Goal: Task Accomplishment & Management: Manage account settings

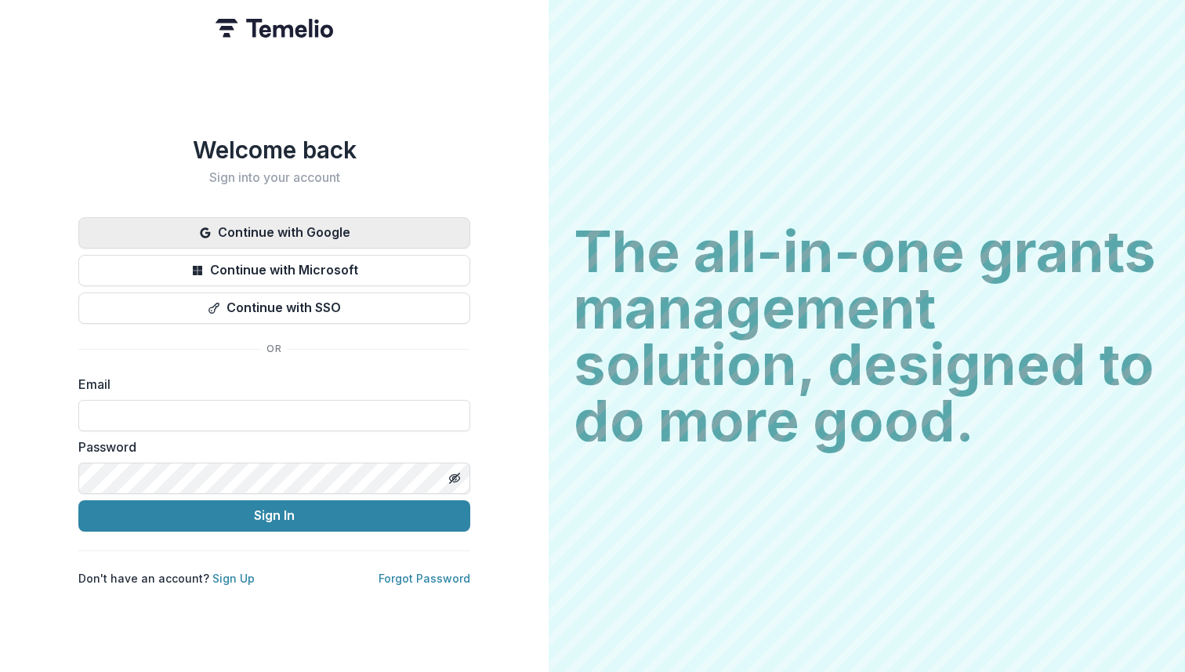
click at [372, 224] on button "Continue with Google" at bounding box center [274, 232] width 392 height 31
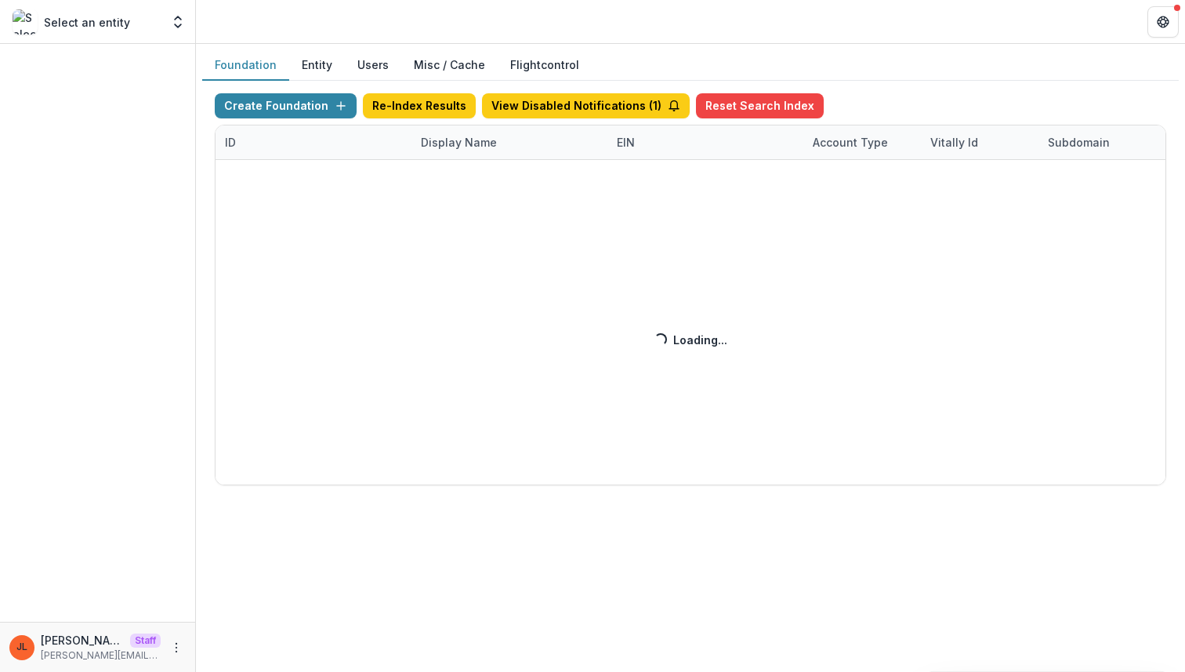
click at [469, 140] on div "Create Foundation Re-Index Results View Disabled Notifications ( 1 ) Reset Sear…" at bounding box center [691, 289] width 952 height 392
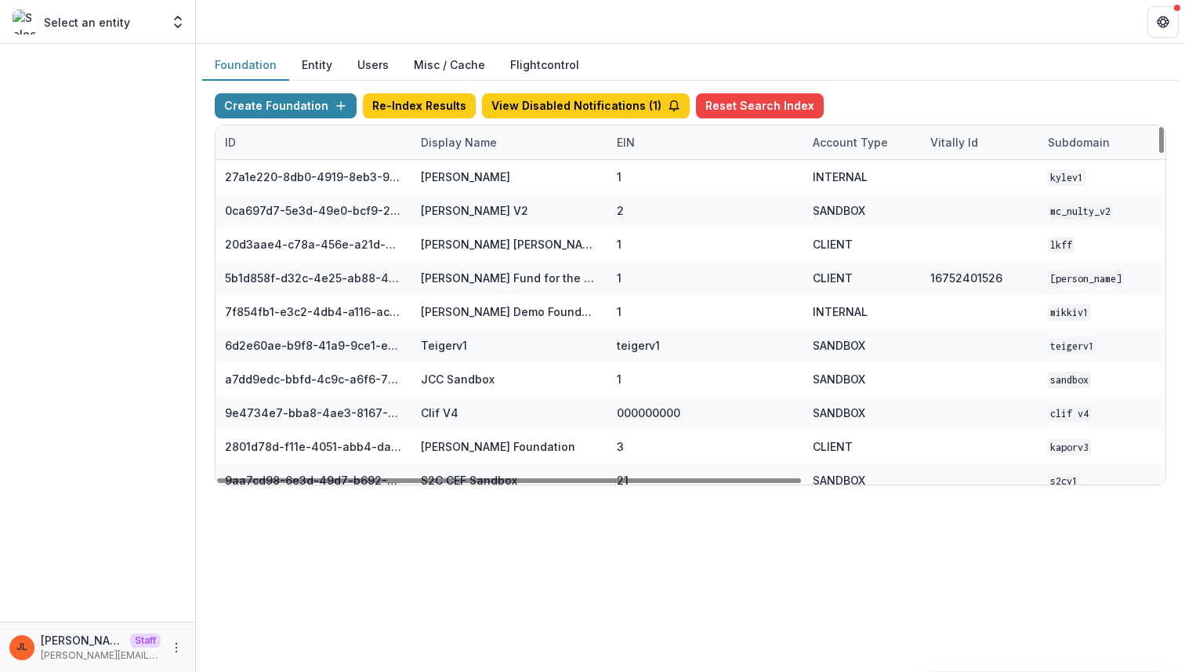
click at [462, 152] on div "Display Name" at bounding box center [510, 142] width 196 height 34
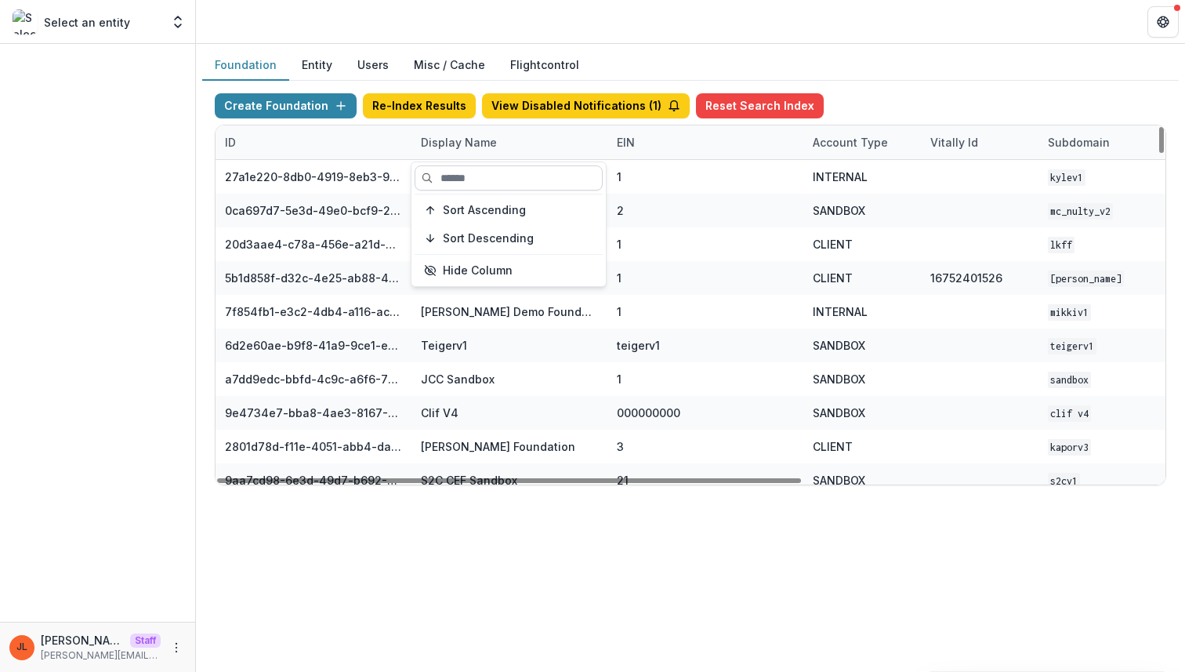
click at [463, 176] on input at bounding box center [509, 177] width 188 height 25
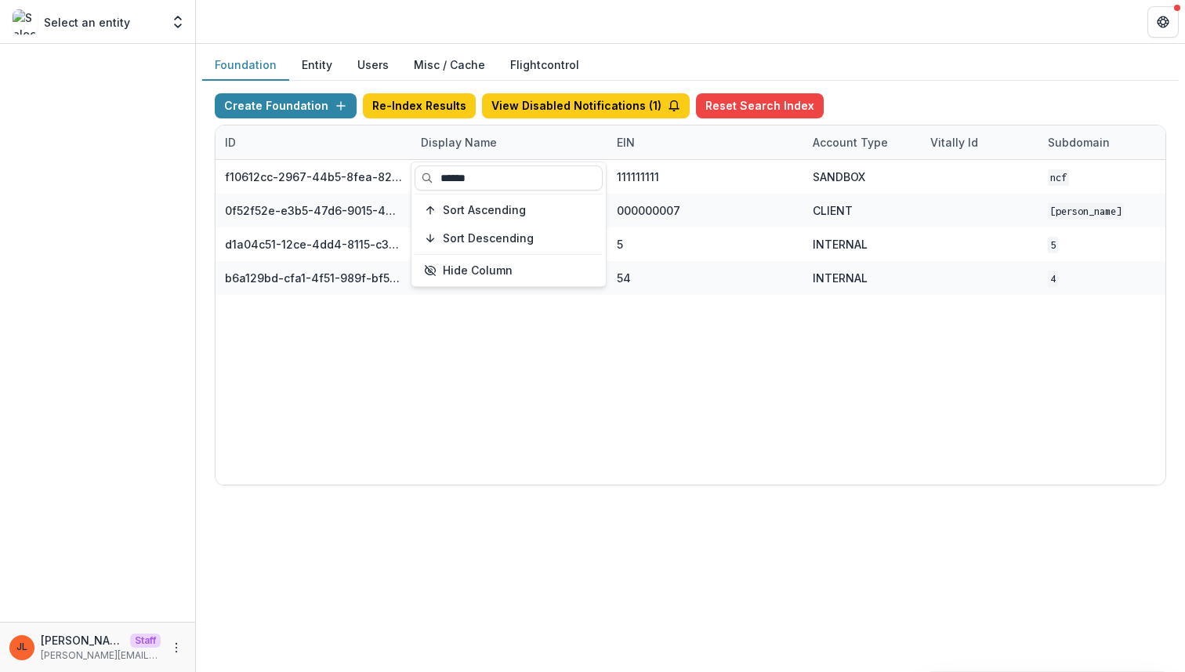
type input "******"
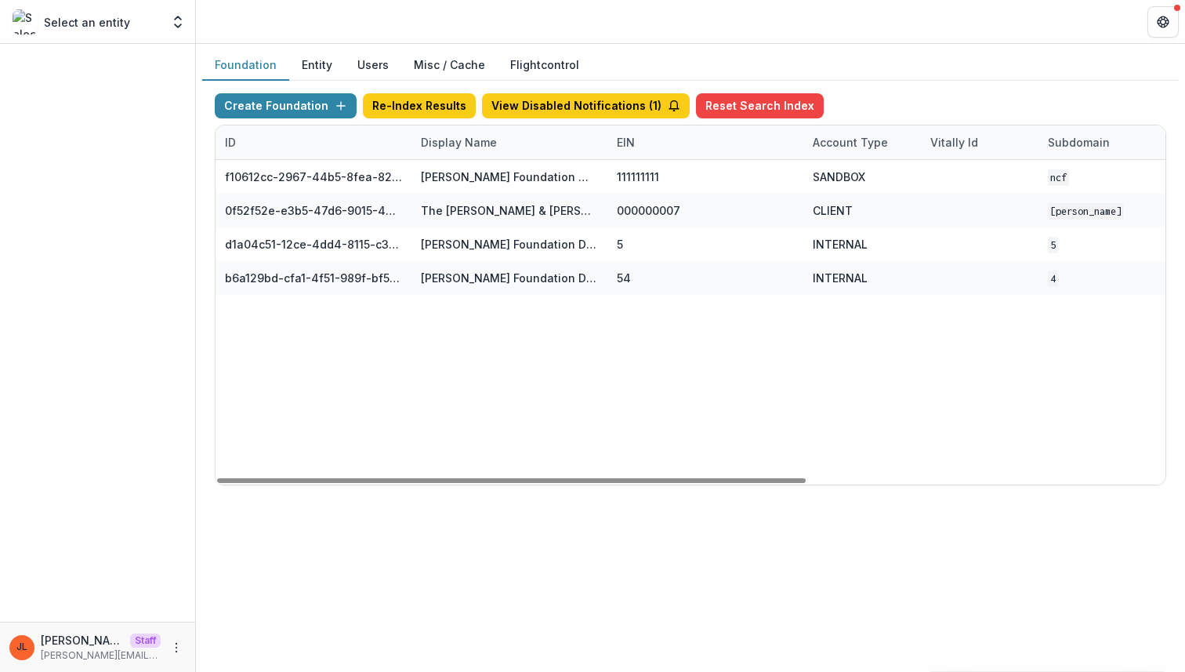
click at [450, 384] on div "f10612cc-2967-44b5-8fea-824c4e1f13c5 Nathan Cummings Foundation Workflow Sandbo…" at bounding box center [980, 322] width 1528 height 325
drag, startPoint x: 608, startPoint y: 145, endPoint x: 726, endPoint y: 146, distance: 117.6
click at [726, 146] on div "EIN" at bounding box center [705, 142] width 196 height 34
click at [578, 415] on div "f10612cc-2967-44b5-8fea-824c4e1f13c5 Nathan Cummings Foundation Workflow Sandbo…" at bounding box center [980, 322] width 1528 height 325
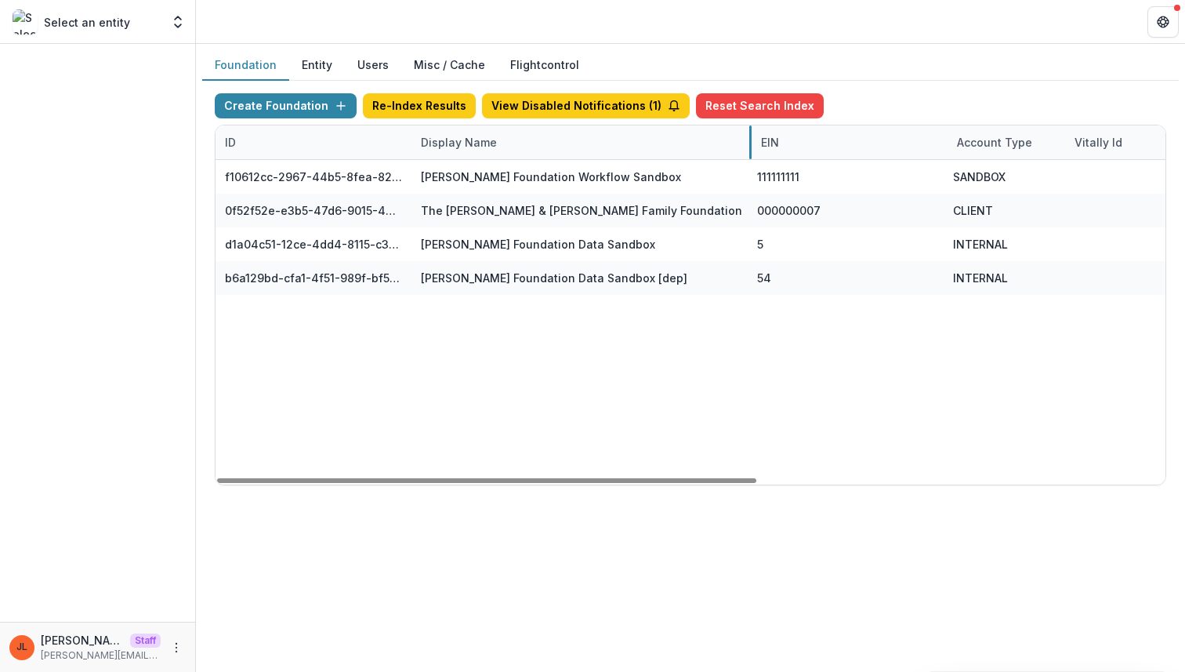
drag, startPoint x: 606, startPoint y: 134, endPoint x: 753, endPoint y: 133, distance: 147.4
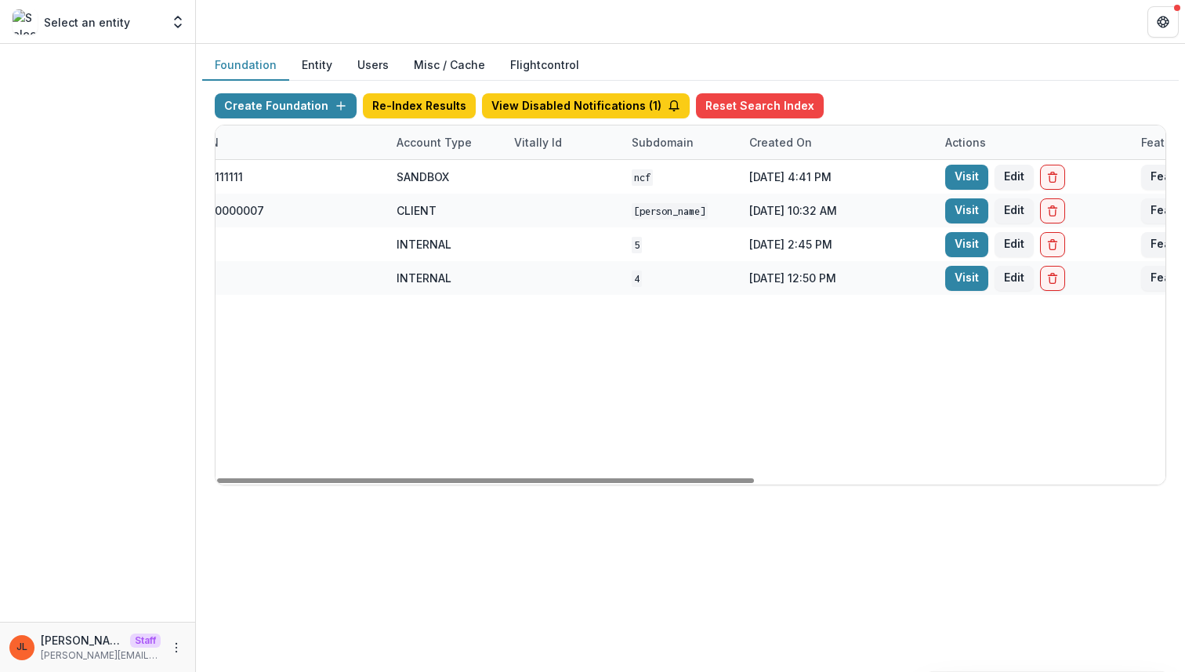
scroll to position [0, 726]
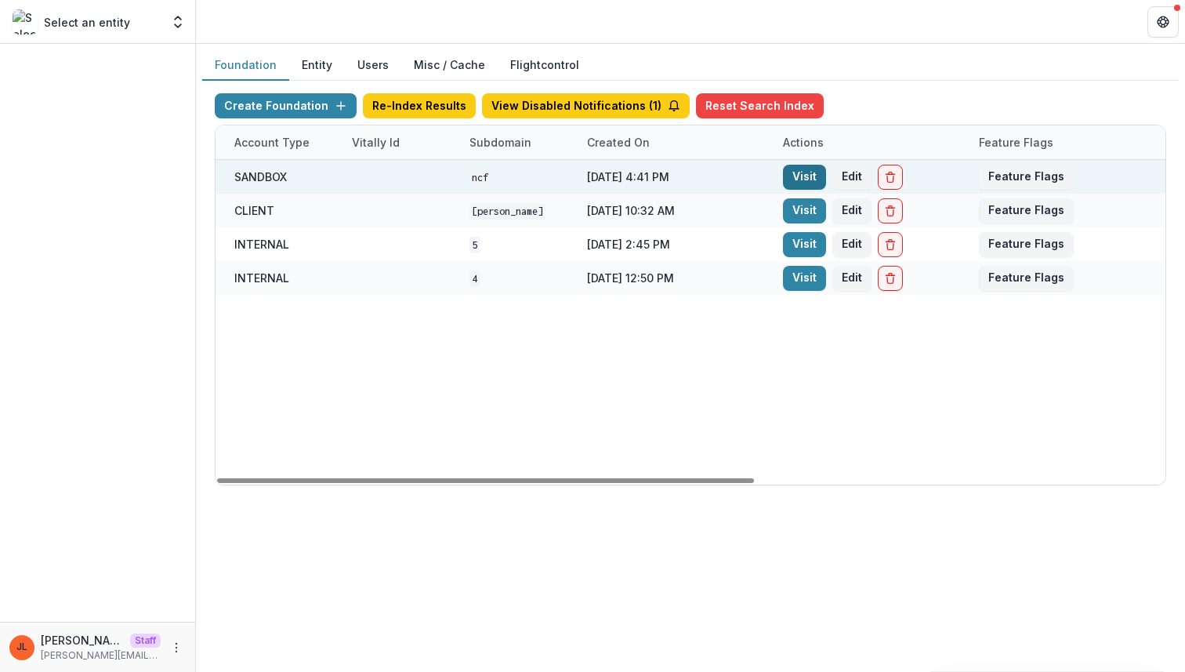
click at [797, 177] on link "Visit" at bounding box center [804, 177] width 43 height 25
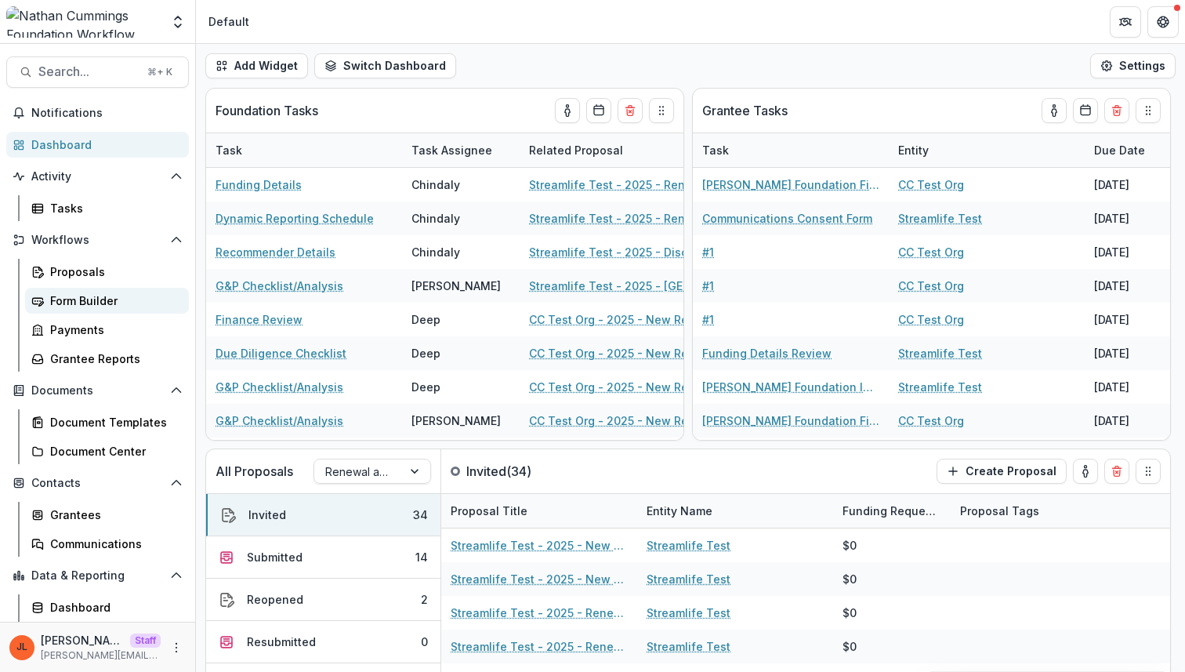
click at [64, 299] on div "Form Builder" at bounding box center [113, 300] width 126 height 16
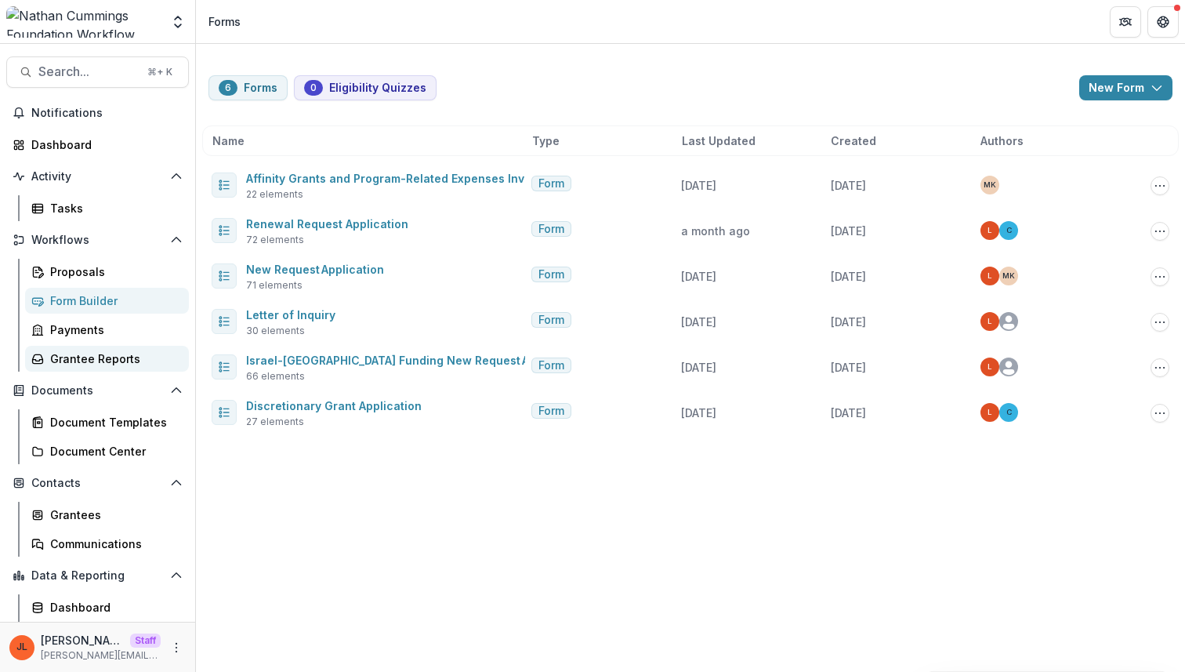
click at [110, 354] on div "Grantee Reports" at bounding box center [113, 358] width 126 height 16
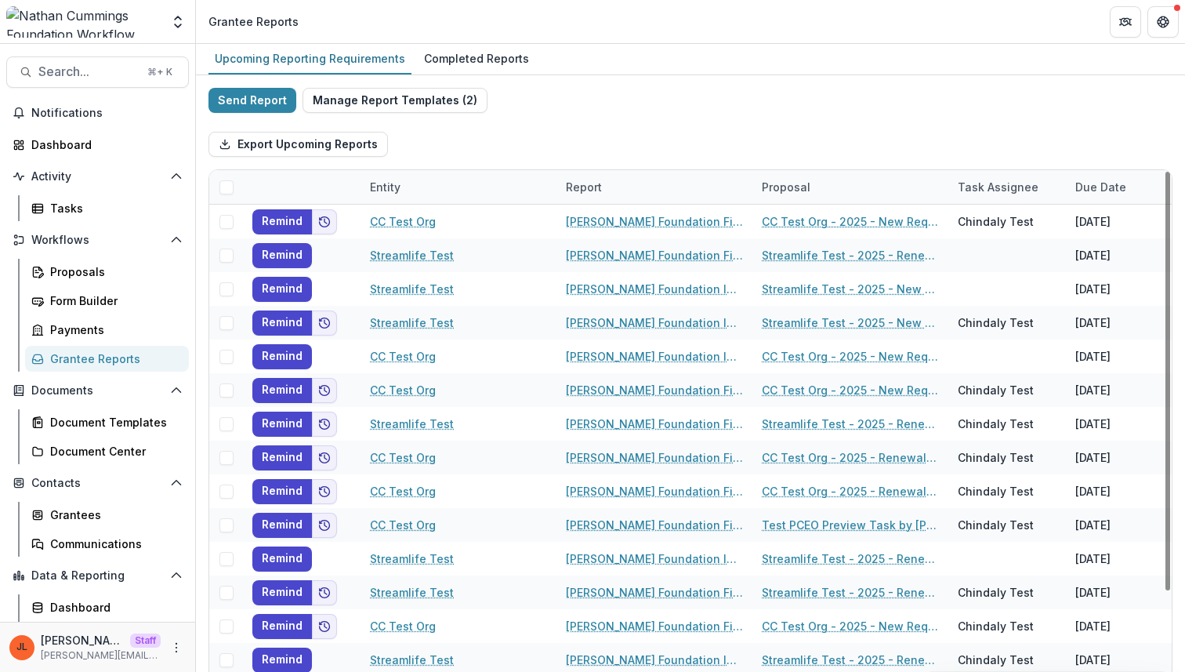
click at [452, 82] on div "Send Report Manage Report Templates ( 2 ) Export Upcoming Reports Entity Report…" at bounding box center [690, 417] width 989 height 684
click at [451, 96] on button "Manage Report Templates ( 2 )" at bounding box center [395, 100] width 185 height 25
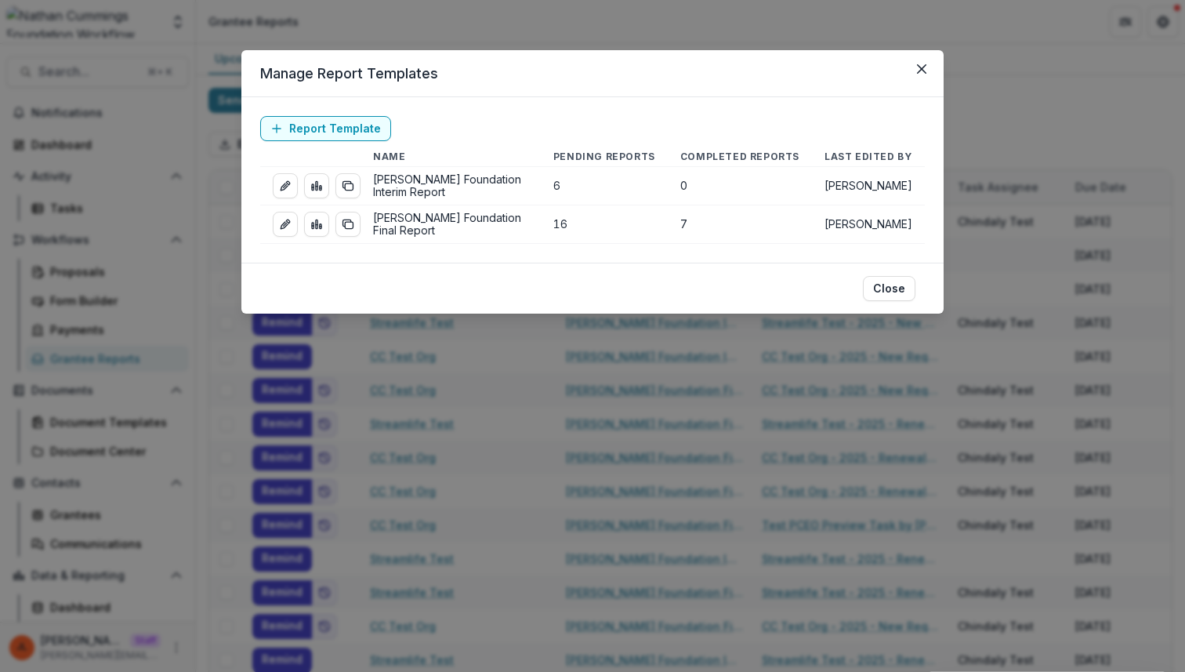
click at [504, 450] on div "Manage Report Templates Report Template Name Pending Reports Completed Reports …" at bounding box center [592, 336] width 1185 height 672
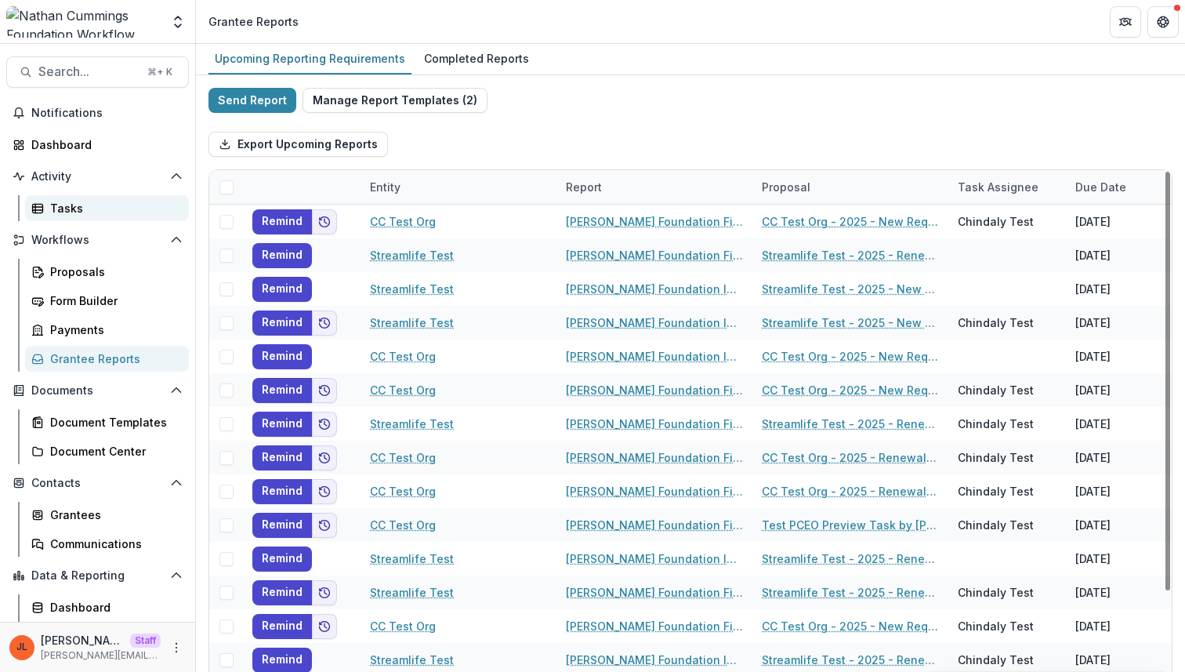
click at [85, 209] on div "Tasks" at bounding box center [113, 208] width 126 height 16
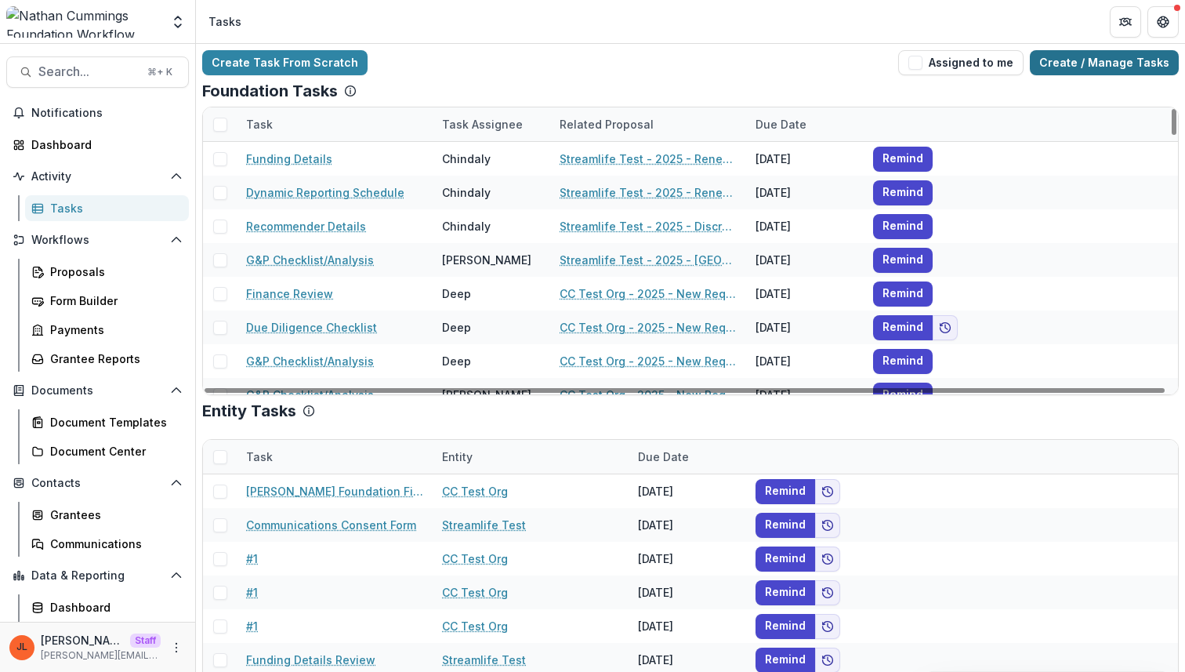
click at [1112, 67] on link "Create / Manage Tasks" at bounding box center [1104, 62] width 149 height 25
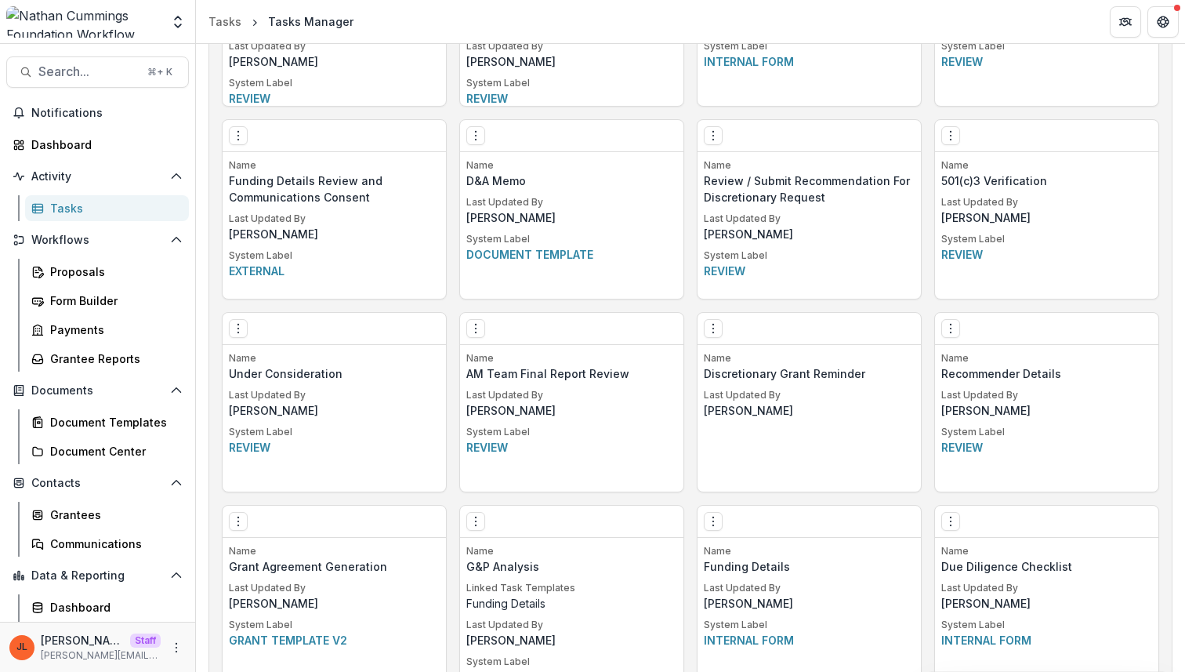
scroll to position [1159, 0]
click at [111, 297] on div "Form Builder" at bounding box center [113, 300] width 126 height 16
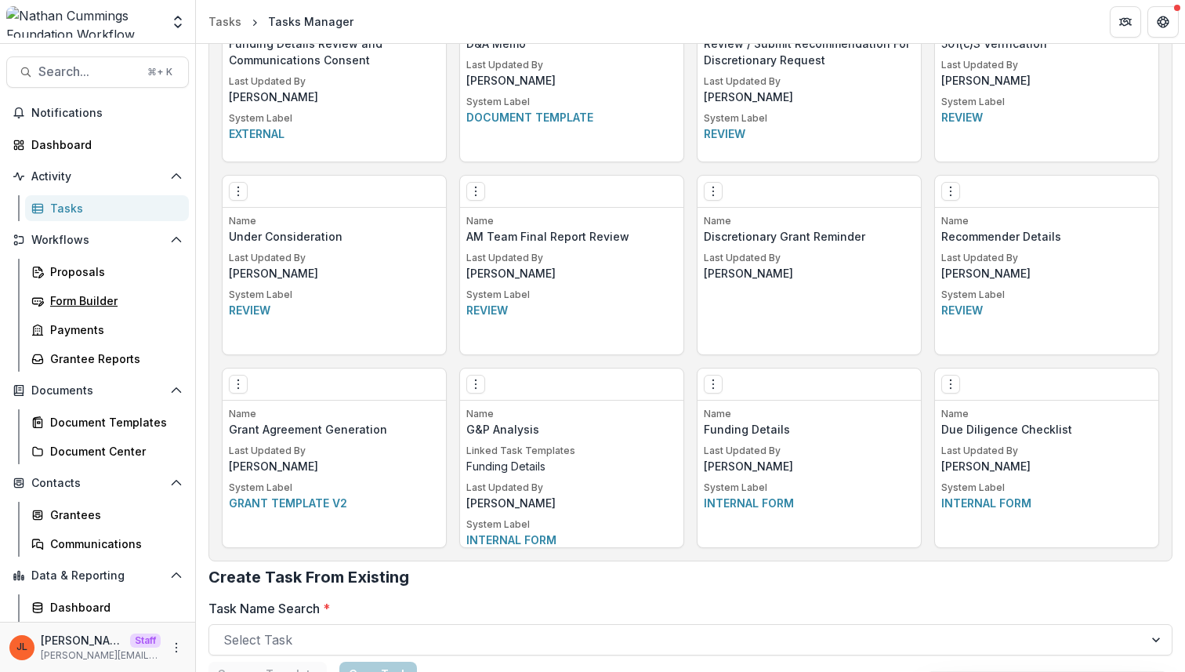
scroll to position [1334, 0]
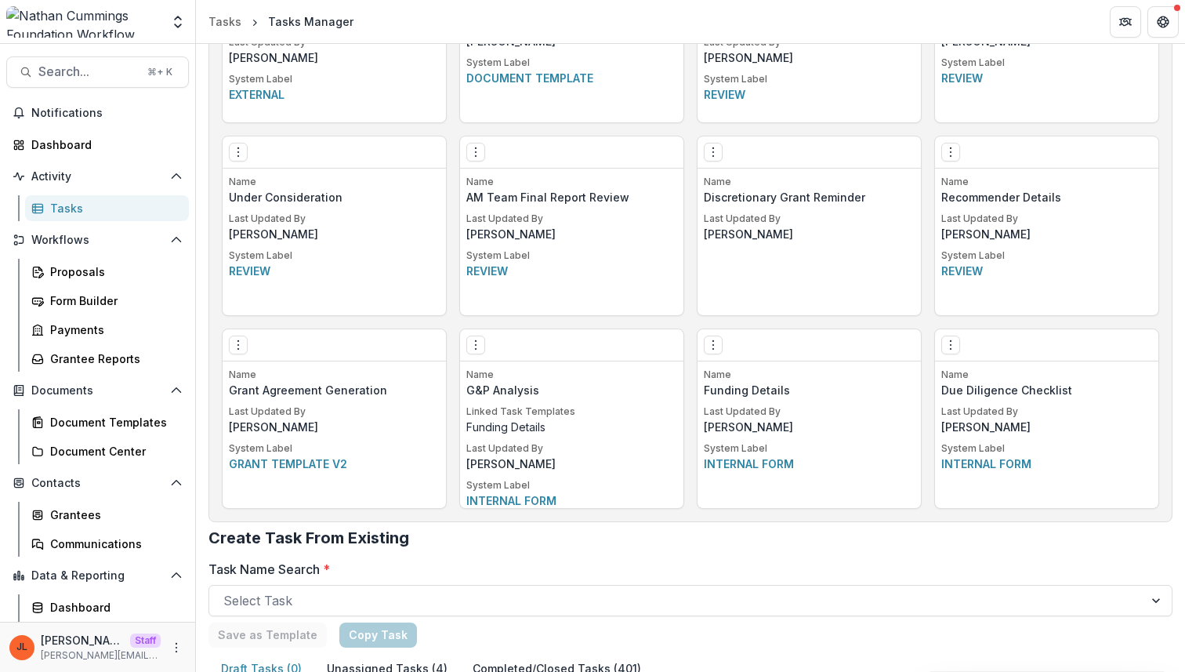
click at [598, 376] on p "Name" at bounding box center [571, 375] width 211 height 14
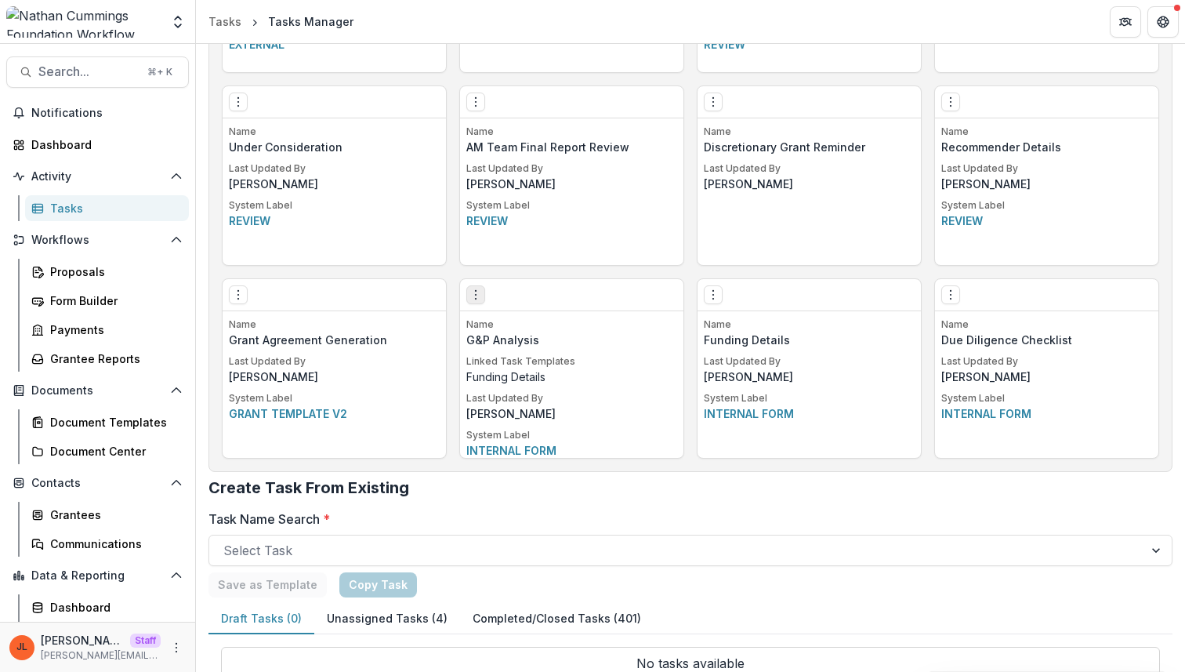
click at [475, 292] on icon "Options" at bounding box center [476, 294] width 13 height 13
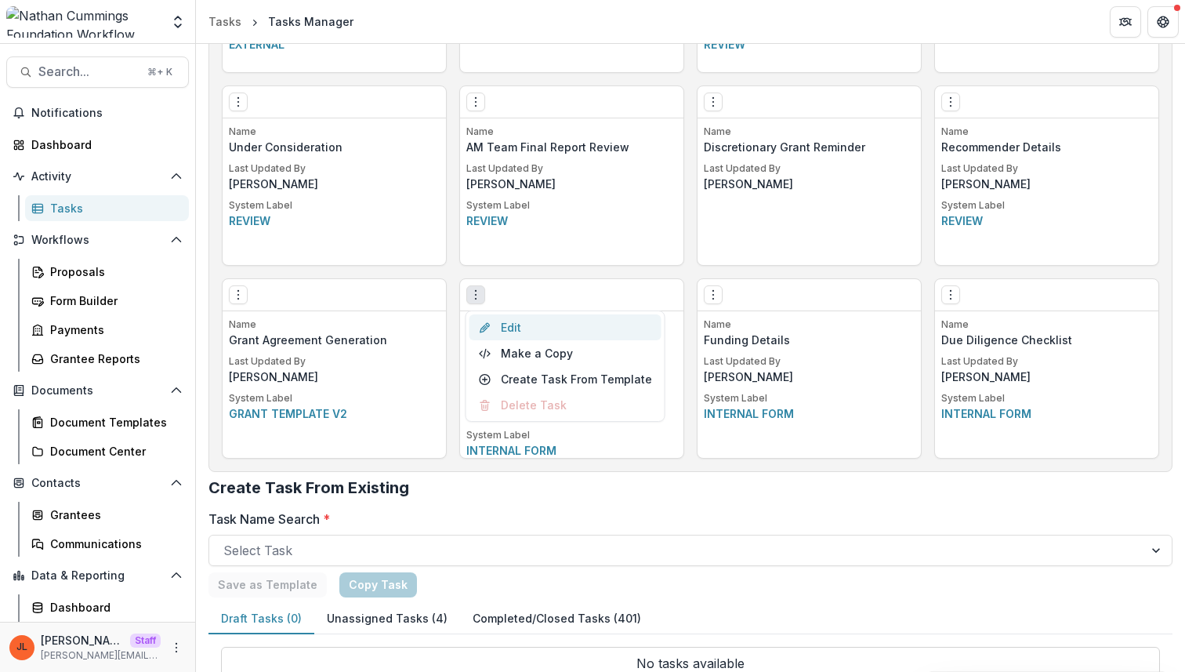
click at [519, 328] on link "Edit" at bounding box center [566, 327] width 192 height 26
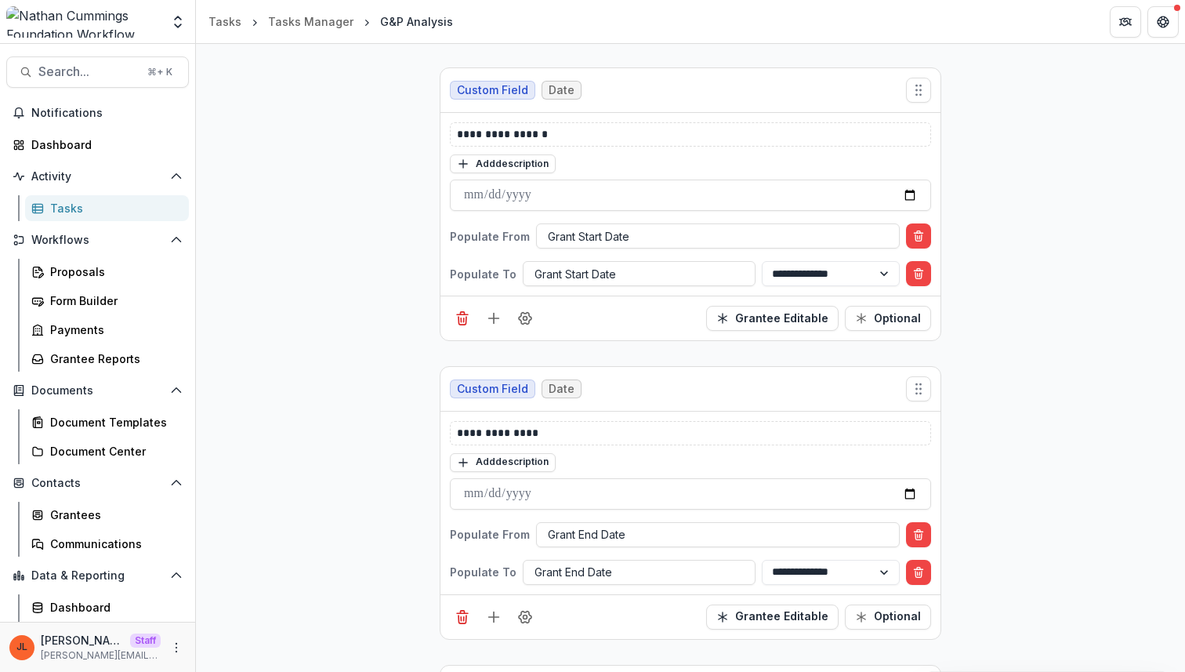
scroll to position [1194, 0]
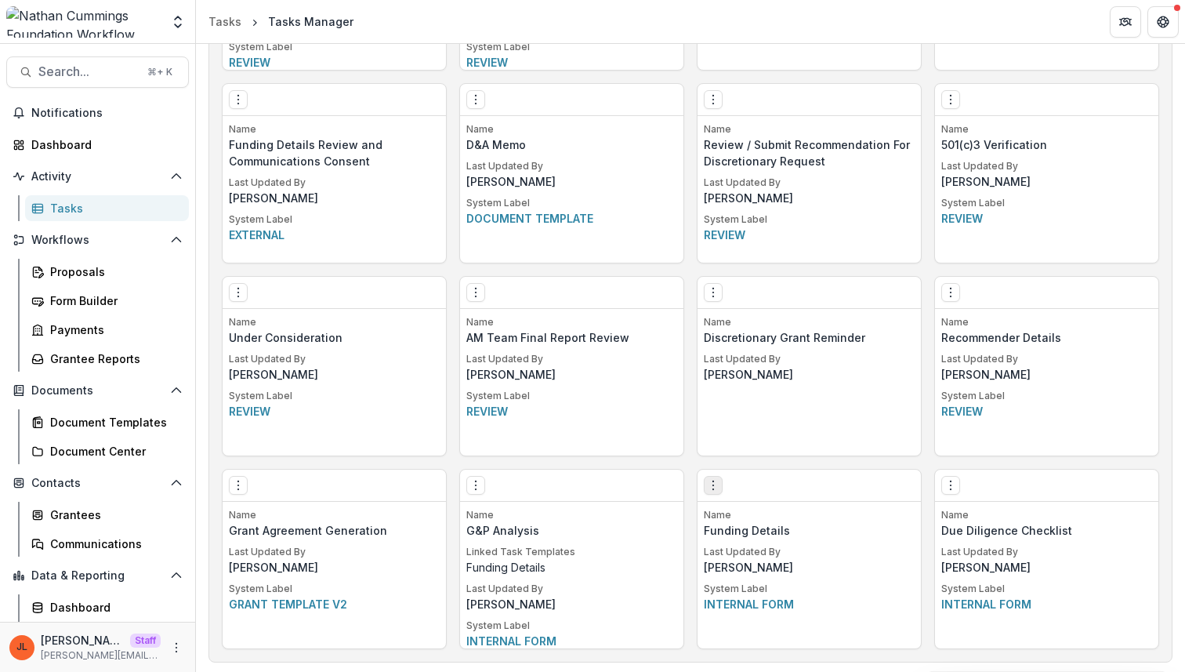
click at [712, 482] on icon "Options" at bounding box center [713, 485] width 13 height 13
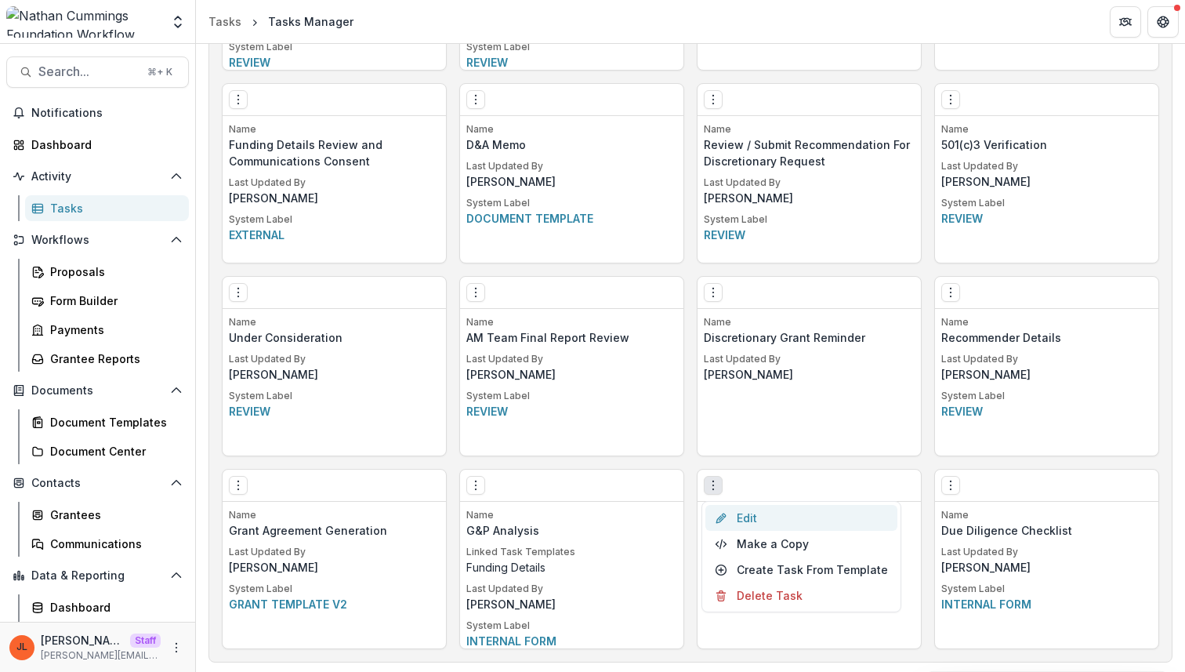
click at [734, 525] on link "Edit" at bounding box center [801, 518] width 192 height 26
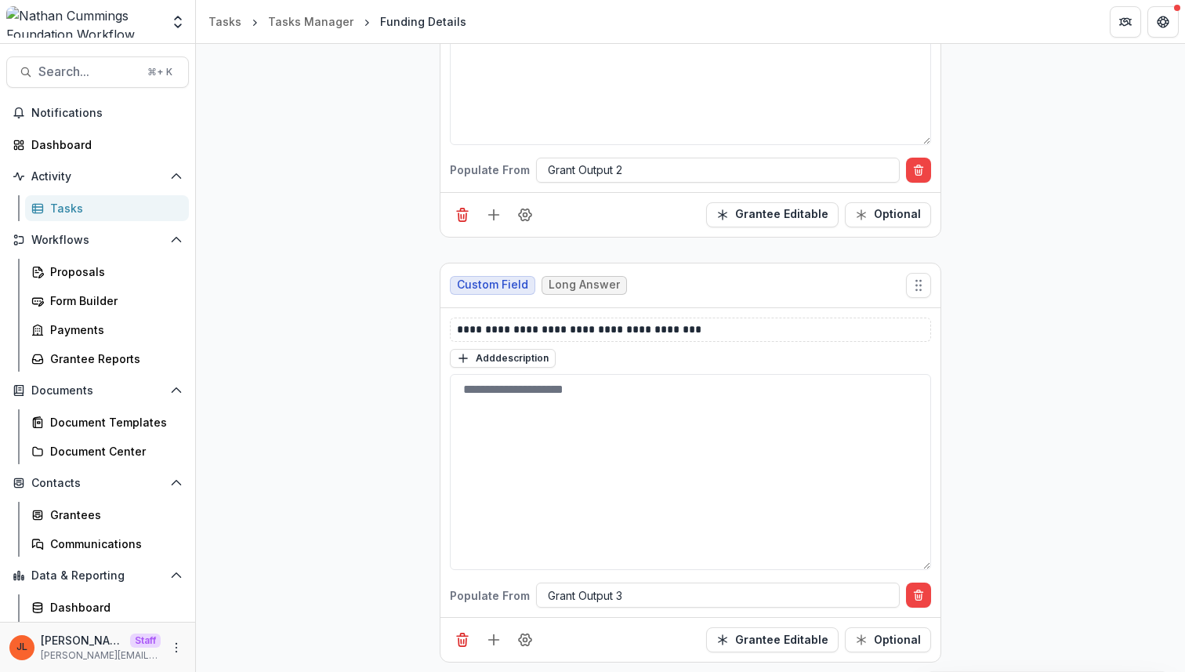
scroll to position [28, 0]
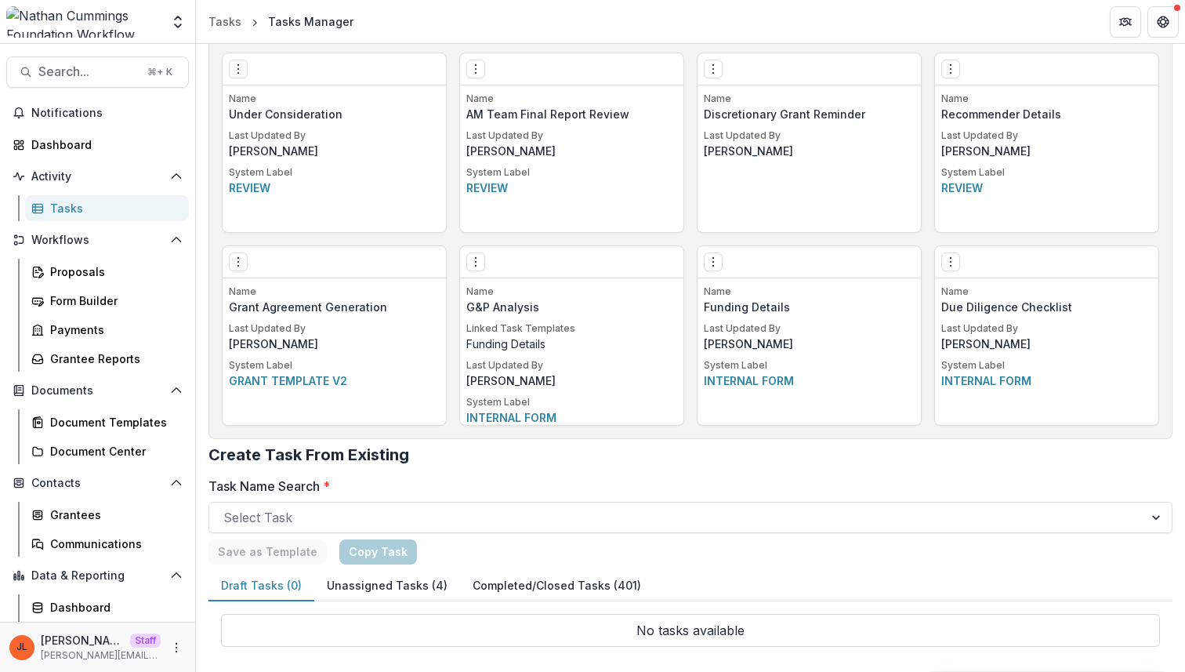
scroll to position [981, 0]
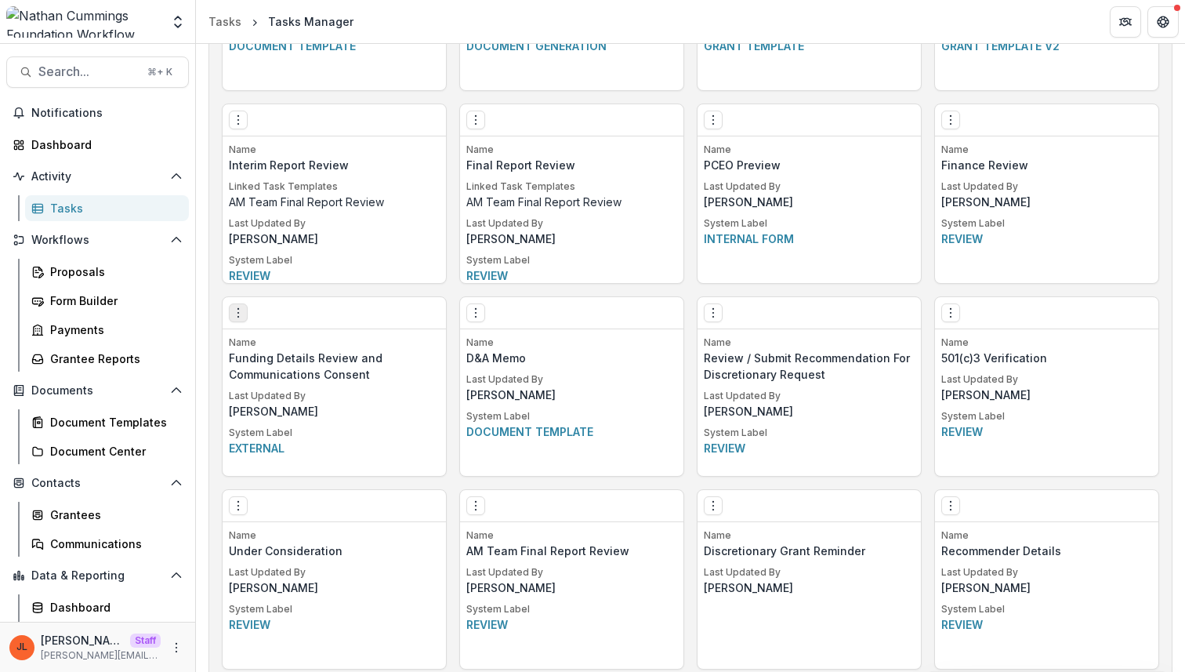
click at [240, 306] on icon "Options" at bounding box center [238, 312] width 13 height 13
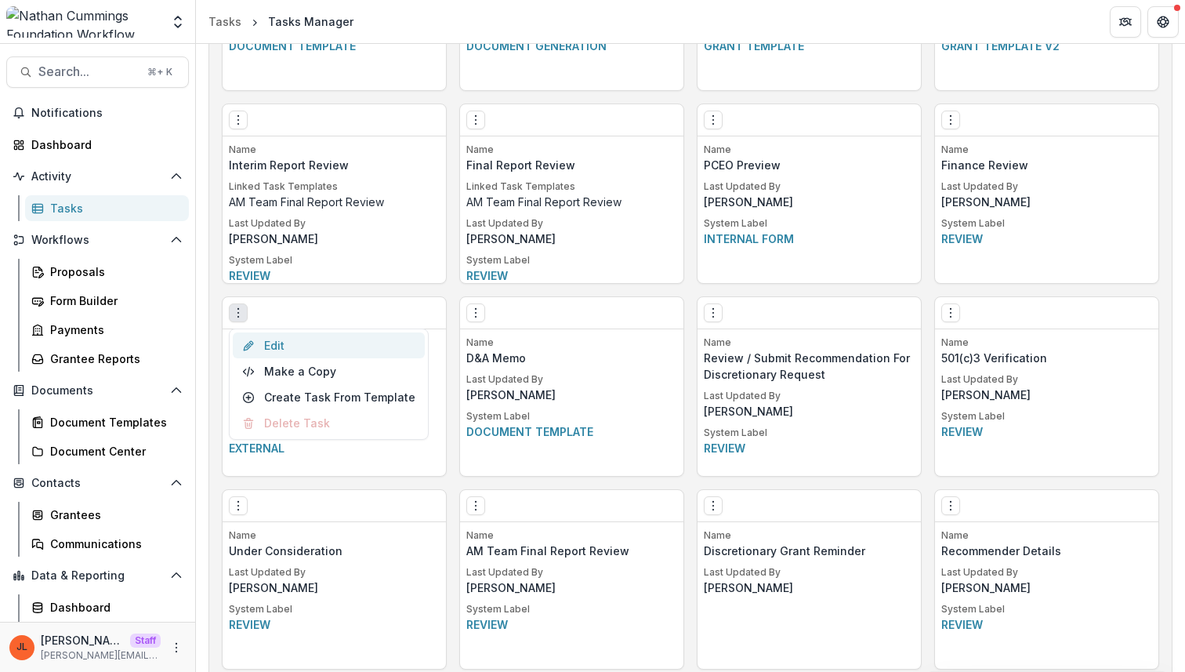
click at [308, 343] on link "Edit" at bounding box center [329, 345] width 192 height 26
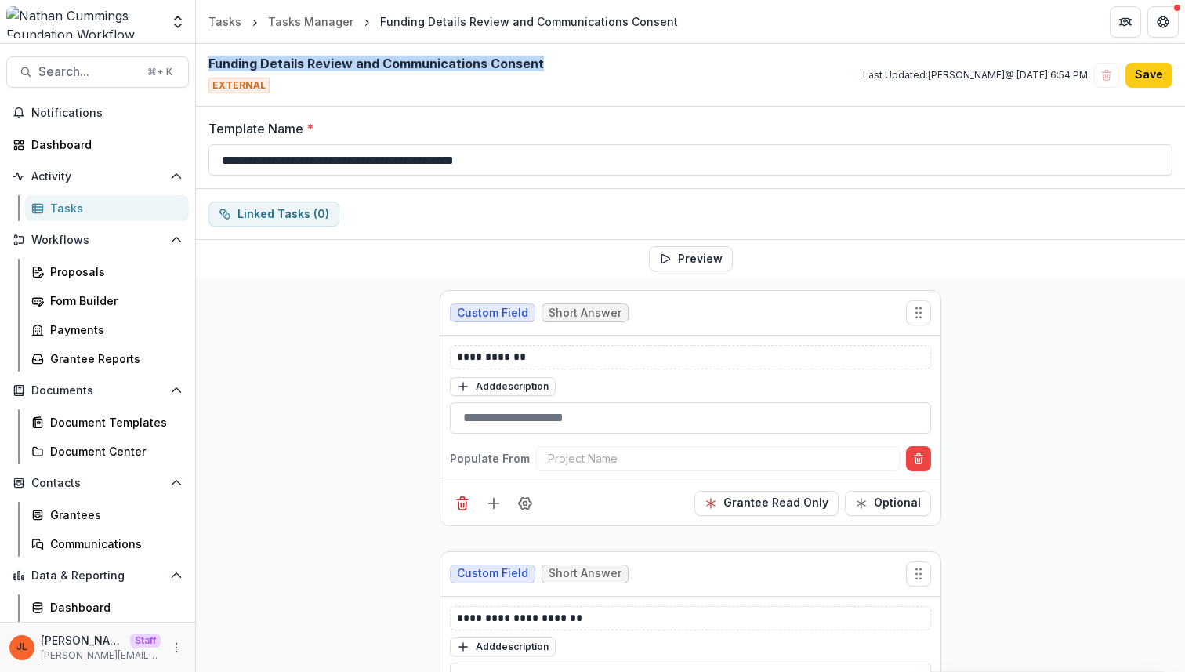
drag, startPoint x: 565, startPoint y: 69, endPoint x: 200, endPoint y: 62, distance: 365.3
click at [200, 62] on div "Funding Details Review and Communications Consent EXTERNAL Last Updated: Maya K…" at bounding box center [690, 75] width 989 height 63
copy h2 "Funding Details Review and Communications Consent"
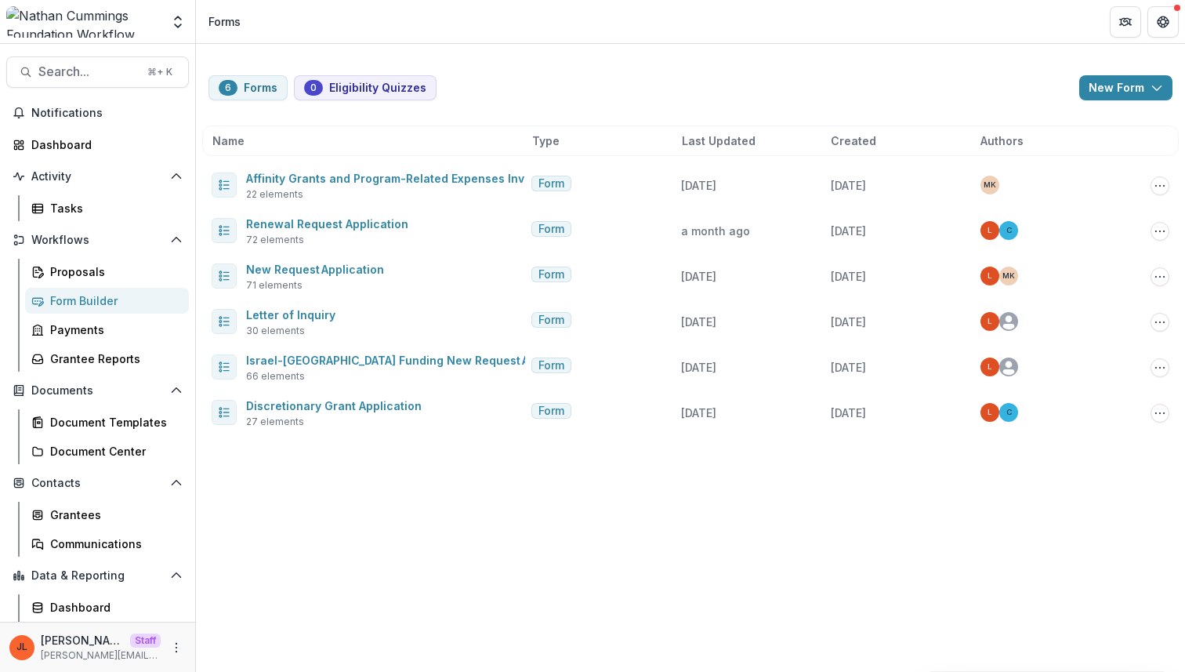
click at [430, 525] on div "6 Forms 0 Eligibility Quizzes New Form New Eligibility Quiz New Form Name Type …" at bounding box center [690, 358] width 989 height 628
click at [118, 363] on div "Grantee Reports" at bounding box center [113, 358] width 126 height 16
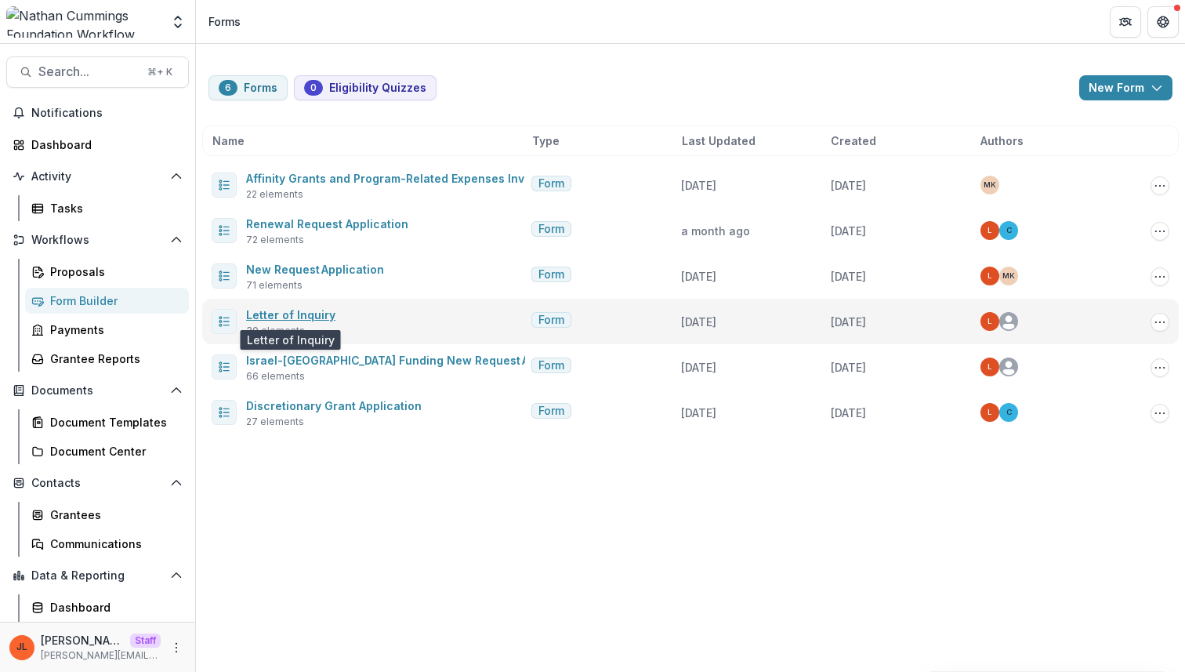
click at [291, 310] on link "Letter of Inquiry" at bounding box center [290, 314] width 89 height 13
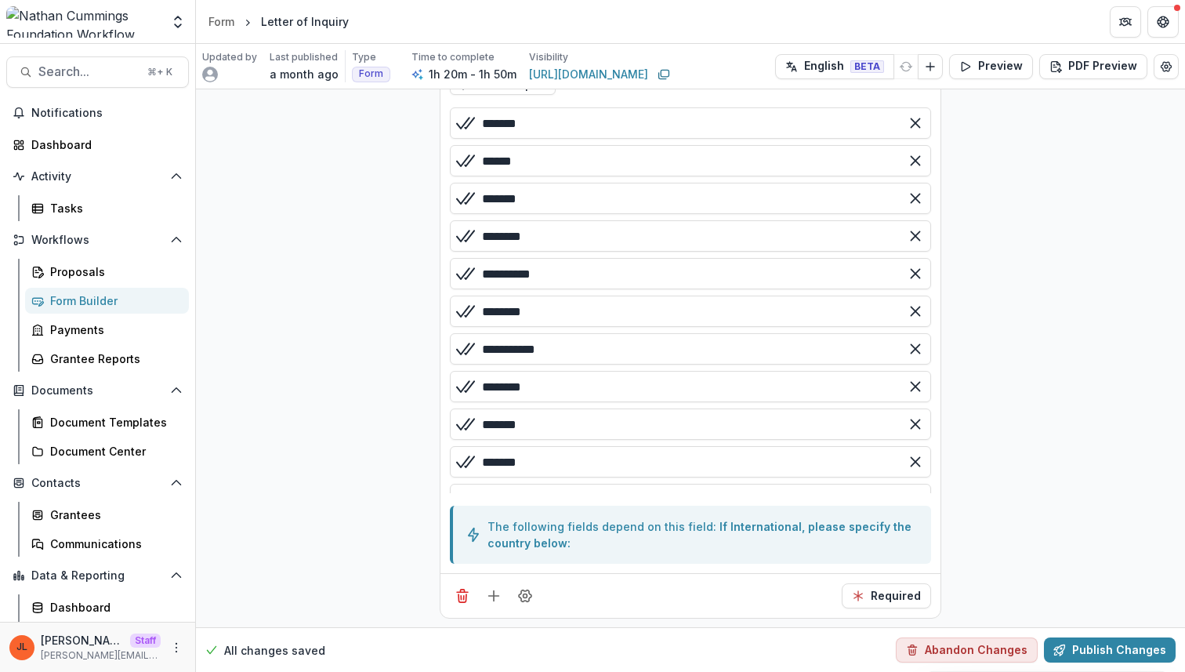
scroll to position [7867, 0]
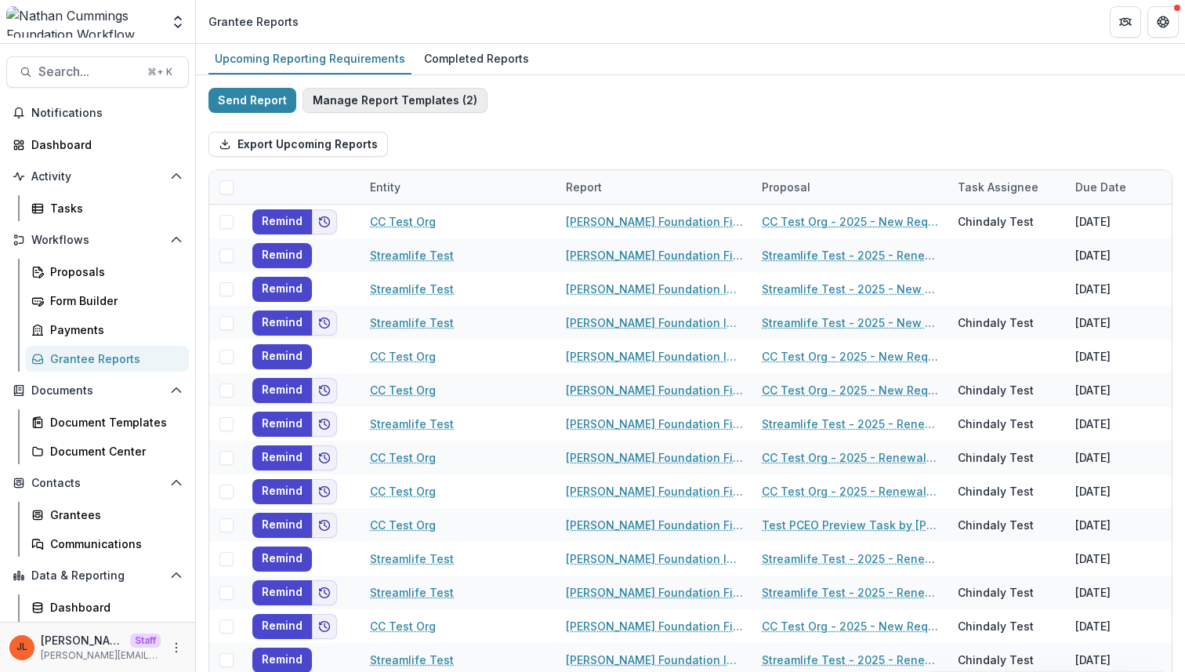
click at [414, 102] on button "Manage Report Templates ( 2 )" at bounding box center [395, 100] width 185 height 25
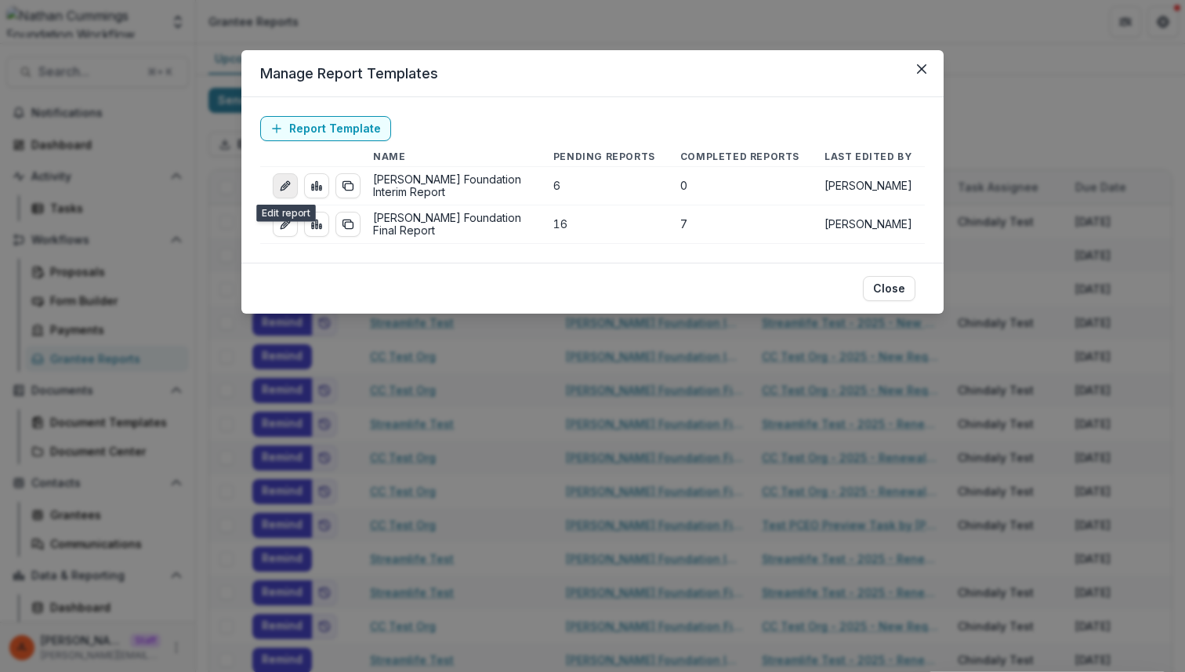
click at [288, 195] on link "edit-report" at bounding box center [285, 185] width 25 height 25
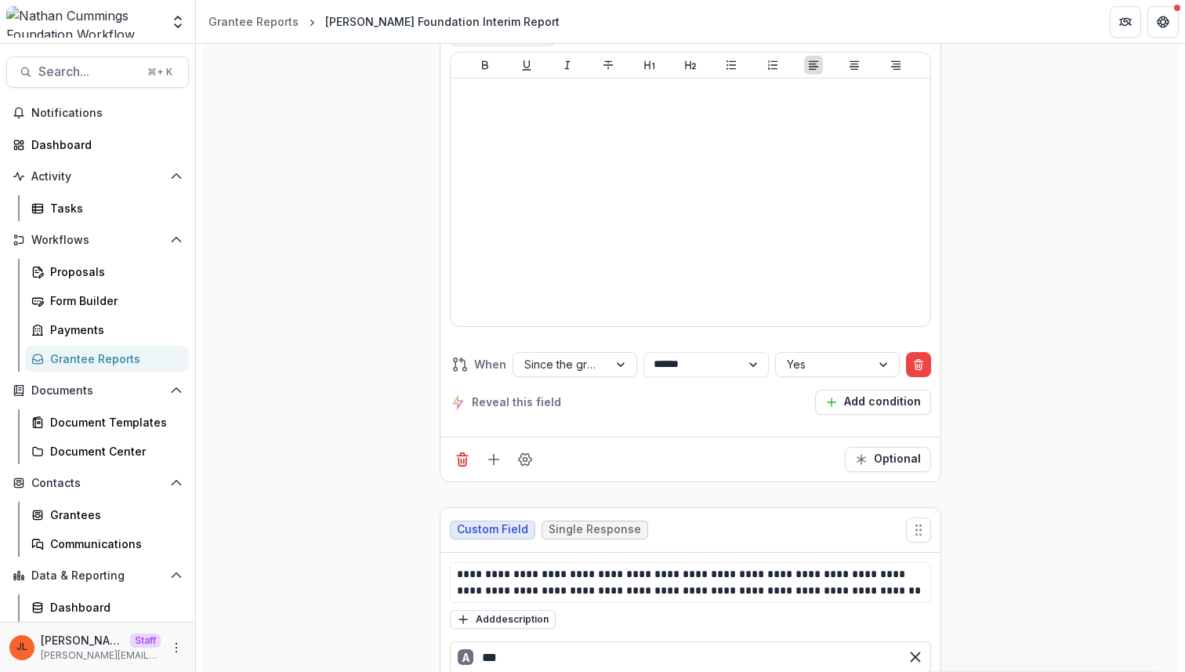
scroll to position [7014, 0]
